Goal: Task Accomplishment & Management: Manage account settings

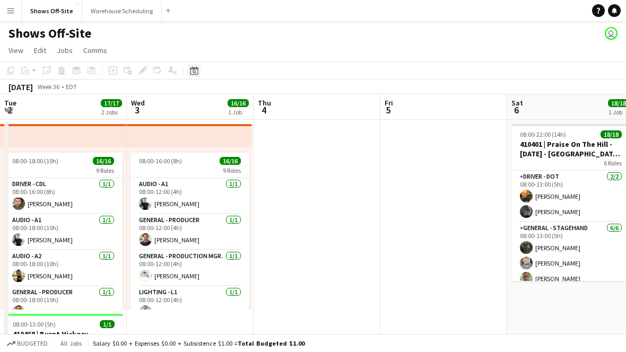
scroll to position [0, 365]
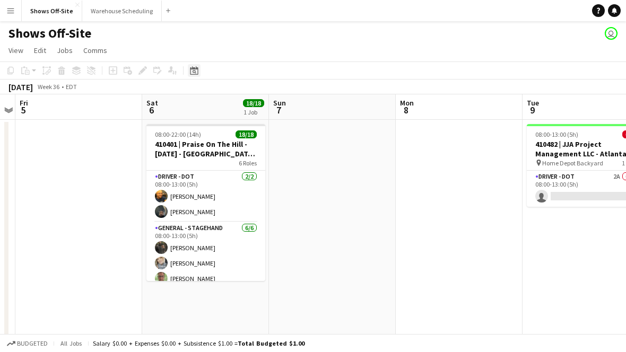
click at [196, 69] on icon at bounding box center [194, 70] width 8 height 8
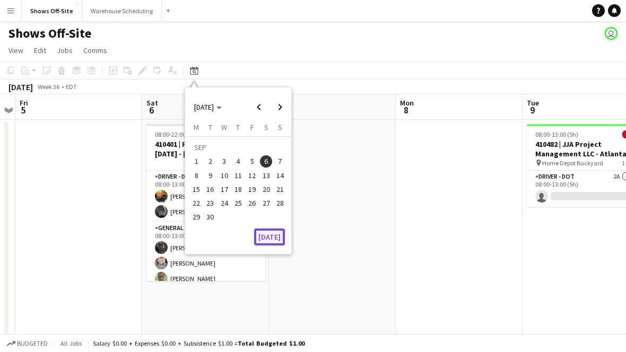
click at [275, 231] on button "[DATE]" at bounding box center [269, 237] width 31 height 17
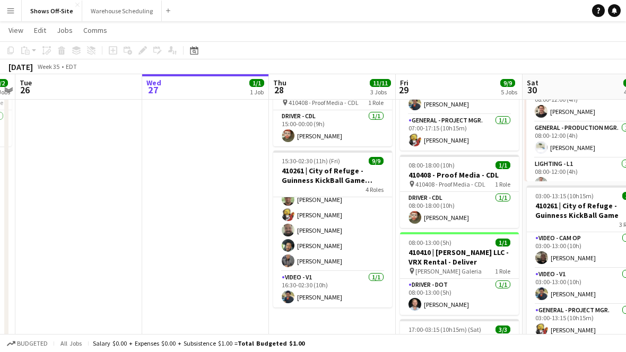
scroll to position [0, 0]
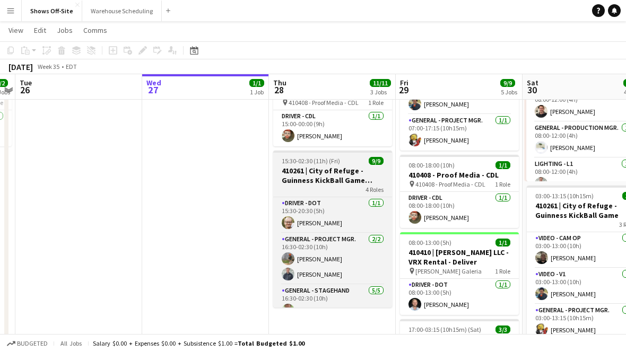
click at [337, 169] on h3 "410261 | City of Refuge - Guinness KickBall Game Load In" at bounding box center [332, 175] width 119 height 19
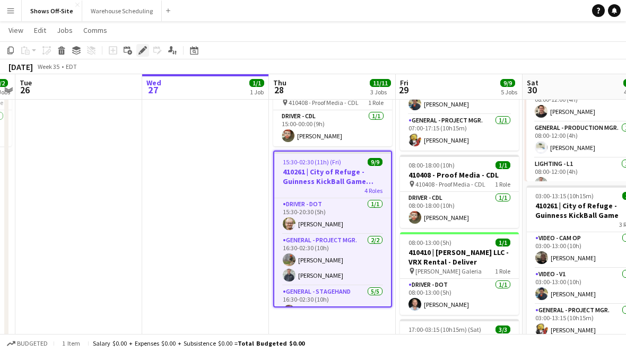
click at [144, 48] on icon at bounding box center [143, 51] width 6 height 6
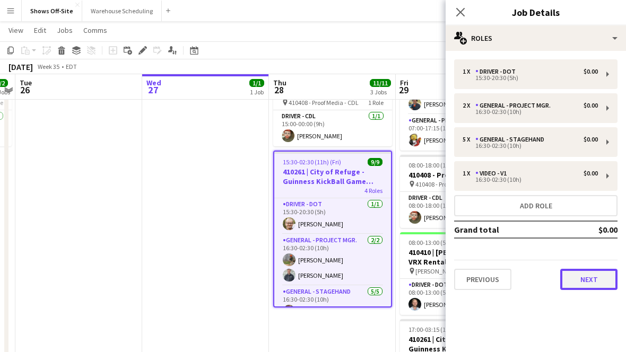
click at [579, 274] on button "Next" at bounding box center [588, 279] width 57 height 21
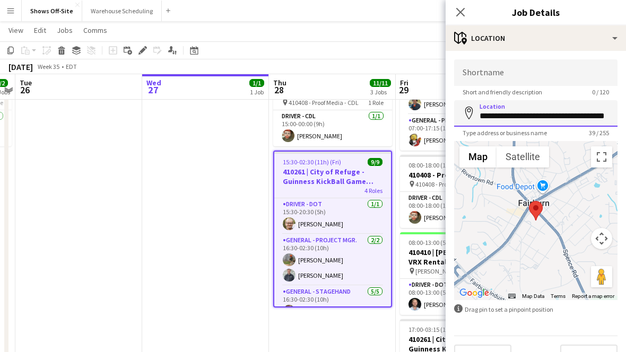
scroll to position [0, 10]
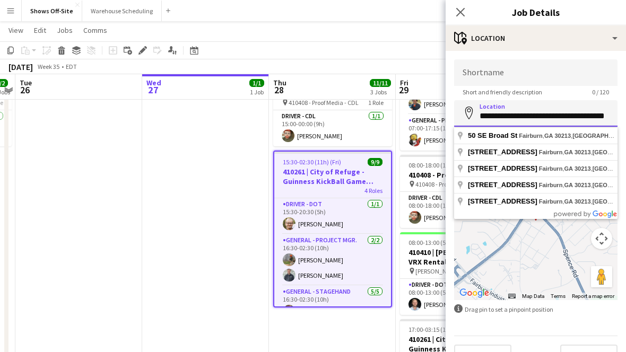
drag, startPoint x: 480, startPoint y: 117, endPoint x: 663, endPoint y: 117, distance: 183.1
click at [626, 117] on html "Menu Boards Boards Boards All jobs Status Workforce Workforce My Workforce Recr…" at bounding box center [313, 287] width 626 height 828
paste input
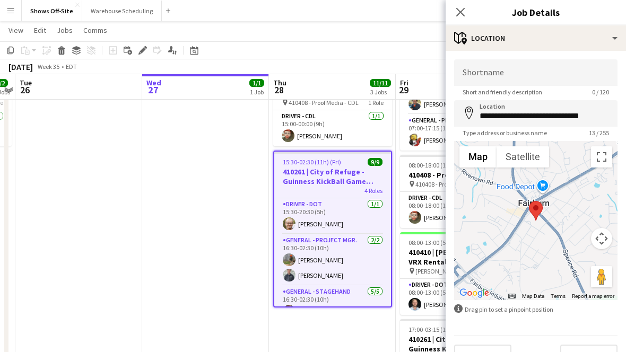
type input "**********"
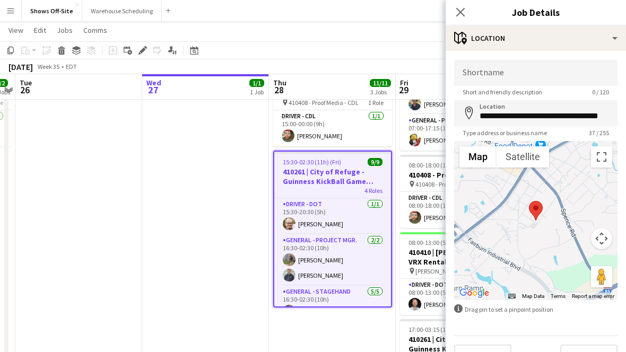
scroll to position [22, 0]
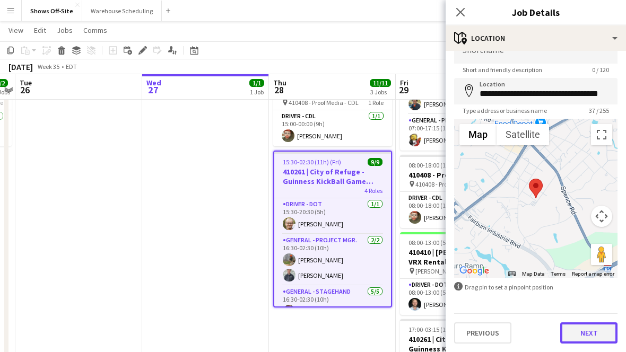
click at [583, 332] on button "Next" at bounding box center [588, 333] width 57 height 21
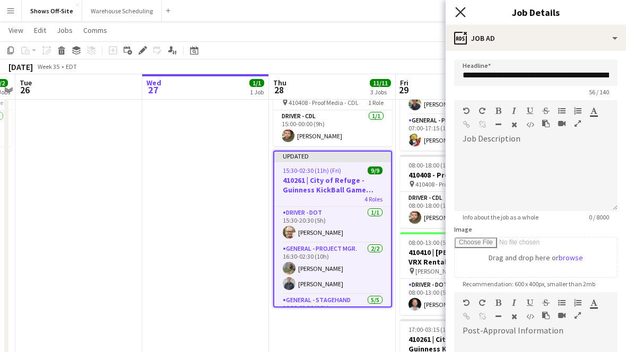
click at [456, 11] on icon "Close pop-in" at bounding box center [460, 12] width 10 height 10
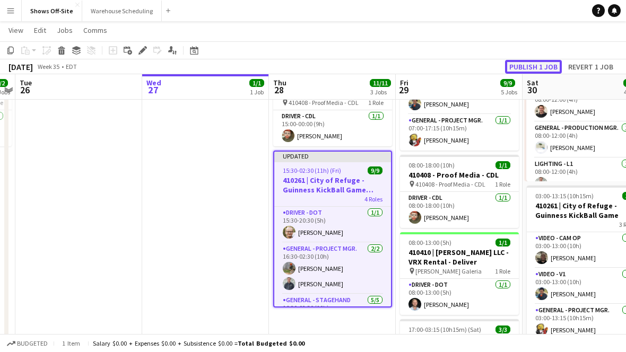
click at [524, 66] on button "Publish 1 job" at bounding box center [533, 67] width 57 height 14
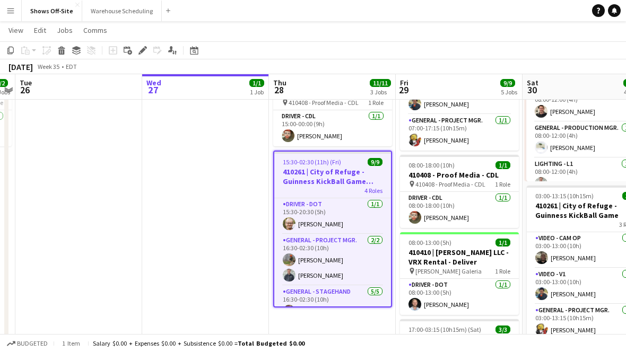
click at [315, 169] on h3 "410261 | City of Refuge - Guinness KickBall Game Load In" at bounding box center [332, 176] width 117 height 19
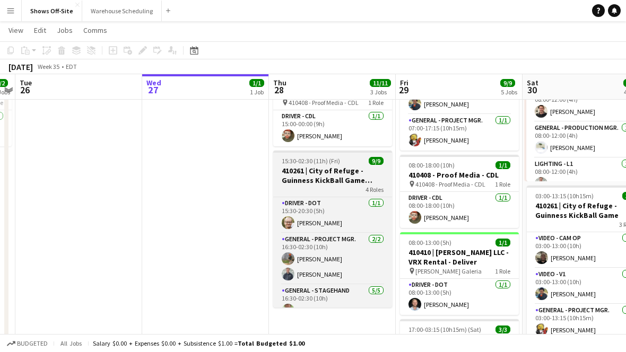
click at [315, 169] on h3 "410261 | City of Refuge - Guinness KickBall Game Load In" at bounding box center [332, 175] width 119 height 19
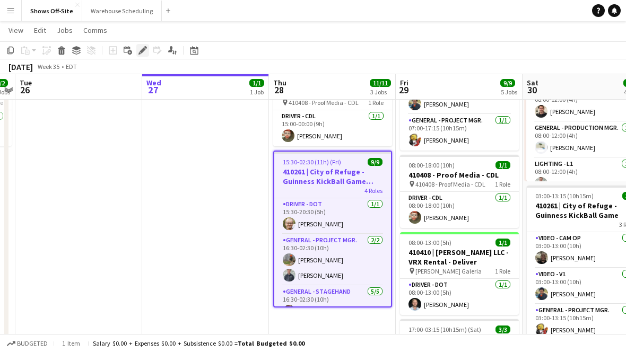
click at [144, 54] on icon "Edit" at bounding box center [142, 50] width 8 height 8
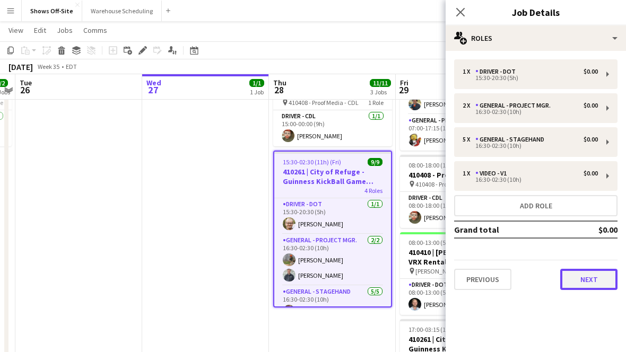
click at [581, 279] on button "Next" at bounding box center [588, 279] width 57 height 21
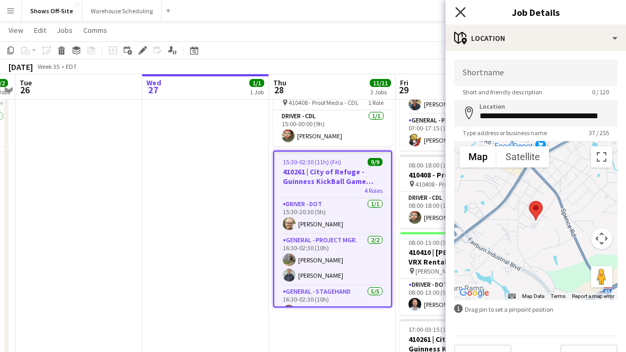
click at [460, 9] on icon "Close pop-in" at bounding box center [460, 12] width 10 height 10
